Goal: Entertainment & Leisure: Consume media (video, audio)

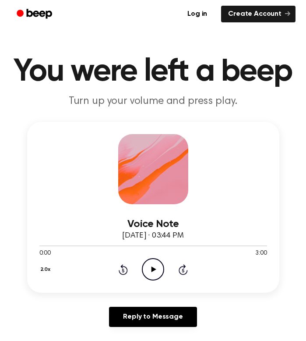
click at [153, 265] on icon "Play Audio" at bounding box center [153, 269] width 22 height 22
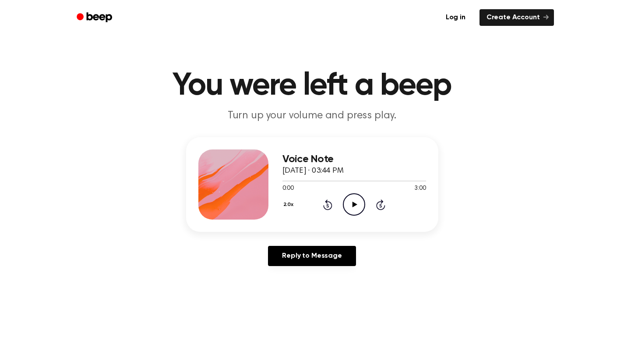
click at [312, 184] on div "0:00 3:00 Your browser does not support the [object Object] element." at bounding box center [355, 185] width 144 height 16
click at [318, 179] on div at bounding box center [355, 180] width 144 height 7
click at [358, 204] on icon "Play Audio" at bounding box center [354, 204] width 22 height 22
